Goal: Transaction & Acquisition: Book appointment/travel/reservation

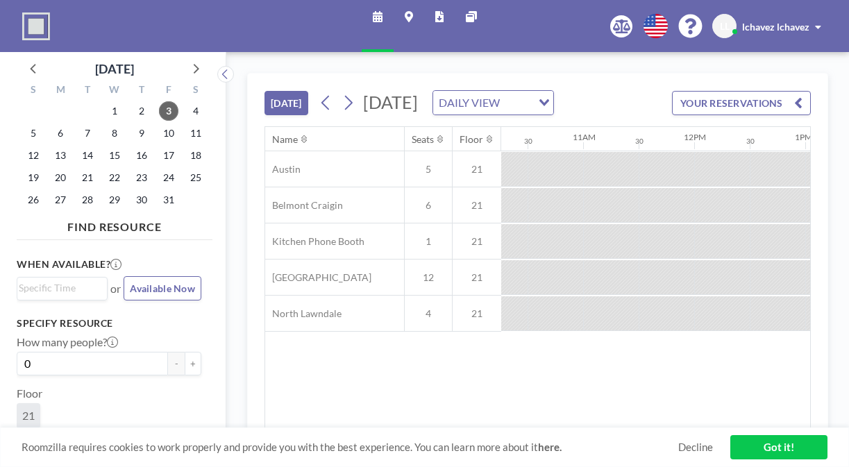
scroll to position [0, 1173]
click at [132, 146] on span "16" at bounding box center [141, 155] width 19 height 19
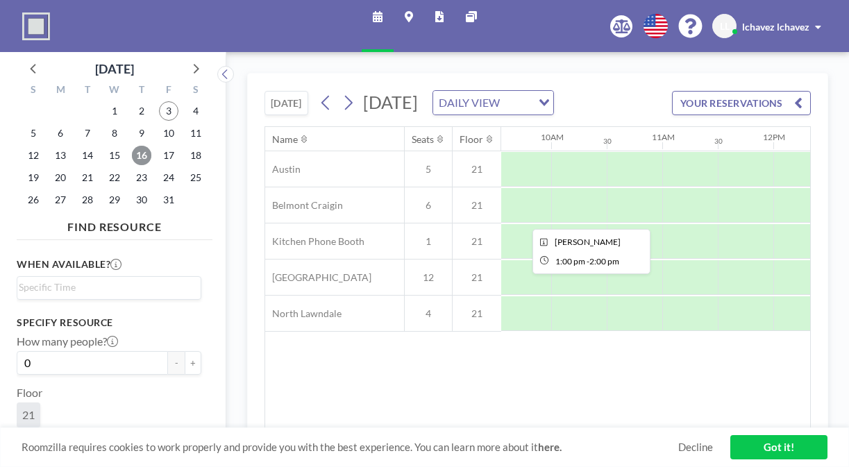
scroll to position [0, 1038]
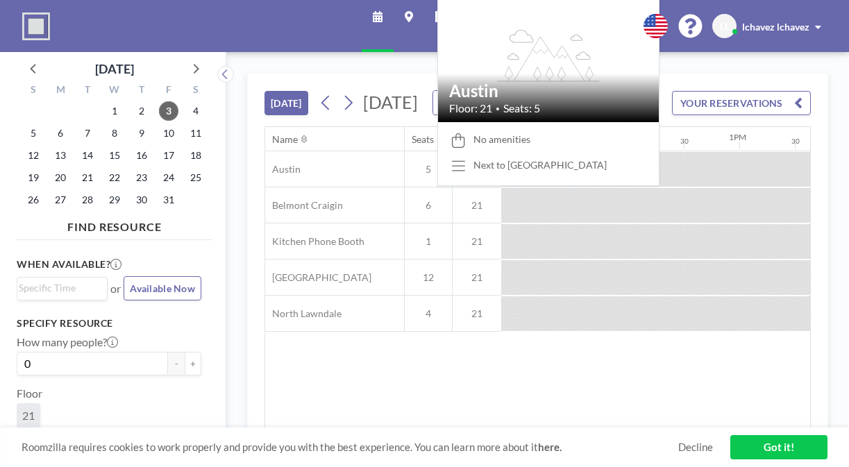
scroll to position [0, 1218]
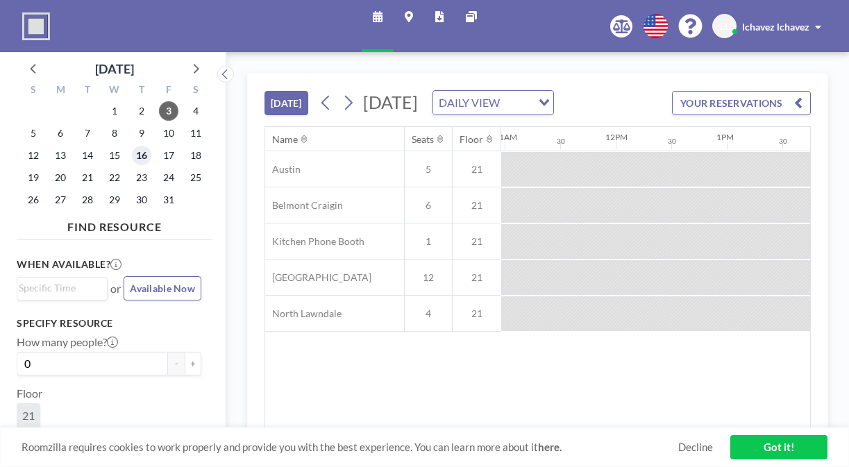
click at [132, 146] on span "16" at bounding box center [141, 155] width 19 height 19
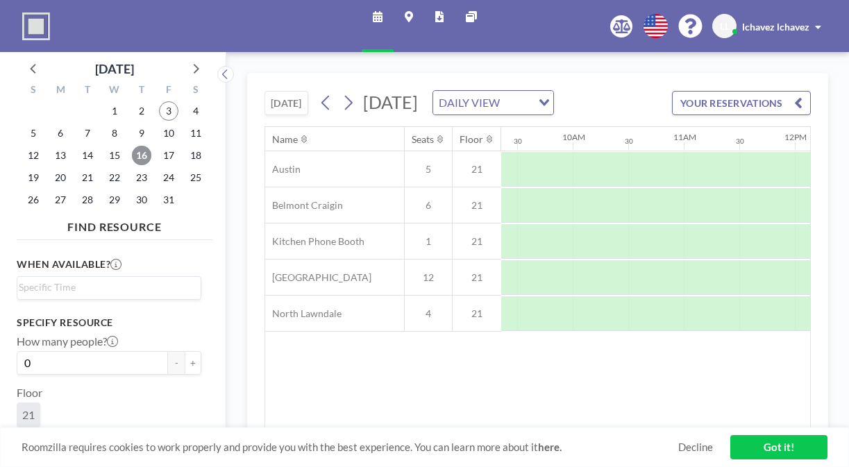
scroll to position [0, 1102]
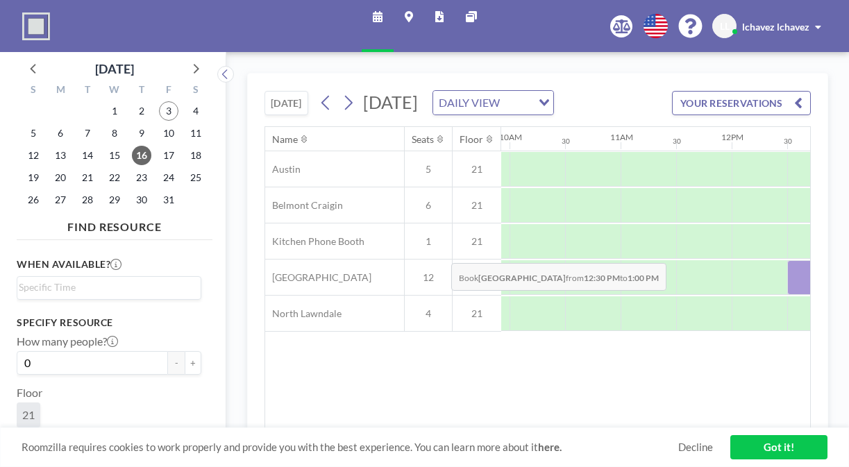
click at [787, 260] on div at bounding box center [815, 277] width 56 height 35
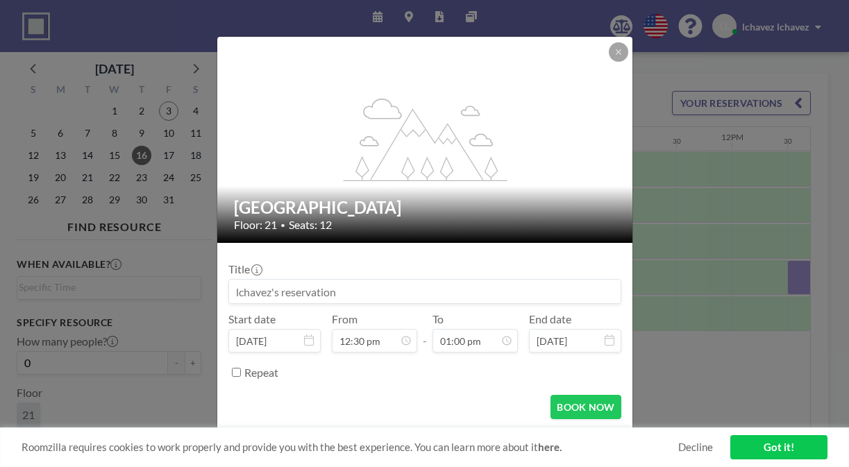
scroll to position [554, 0]
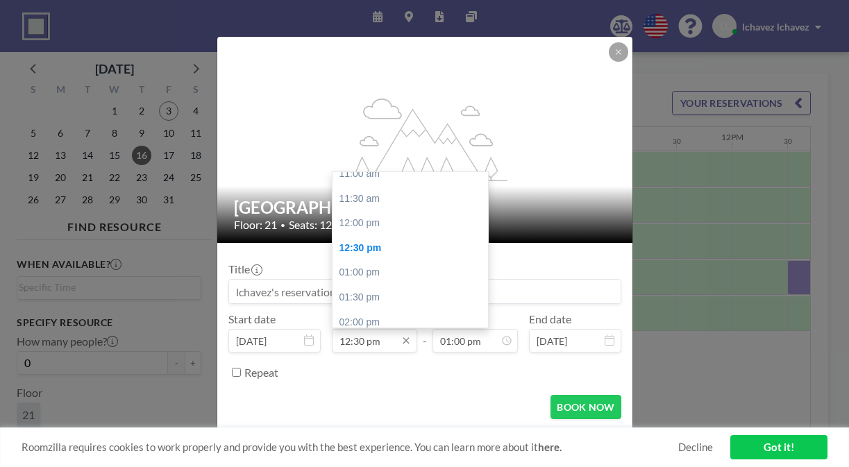
click at [370, 329] on input "12:30 pm" at bounding box center [374, 341] width 85 height 24
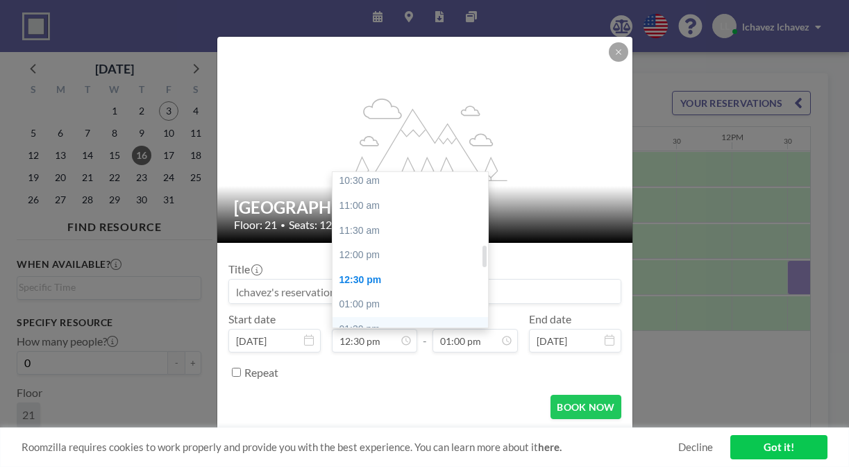
scroll to position [513, 0]
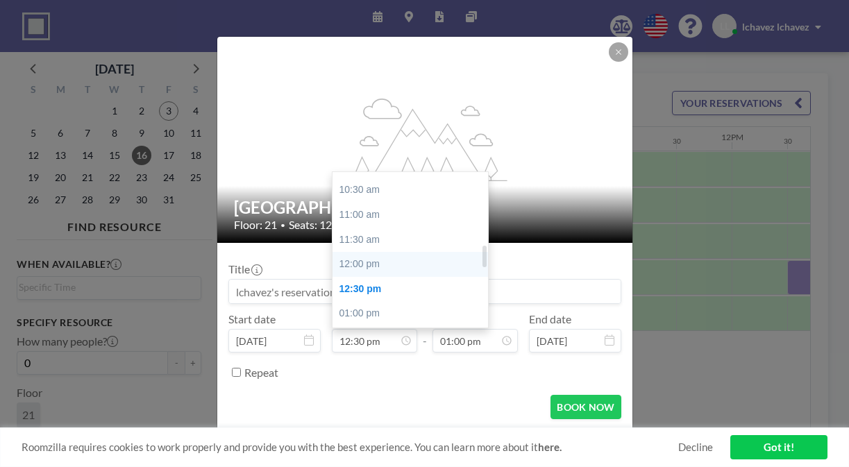
click at [381, 252] on div "12:00 pm" at bounding box center [409, 264] width 155 height 25
type input "12:00 pm"
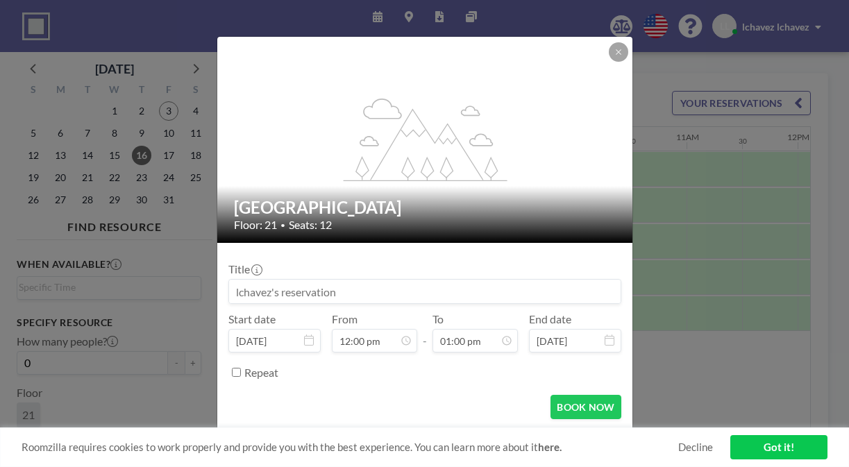
scroll to position [0, 1037]
click at [551, 395] on button "BOOK NOW" at bounding box center [585, 407] width 70 height 24
